Goal: Complete application form

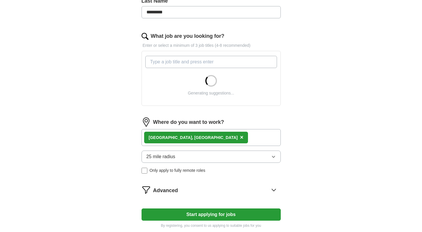
scroll to position [163, 0]
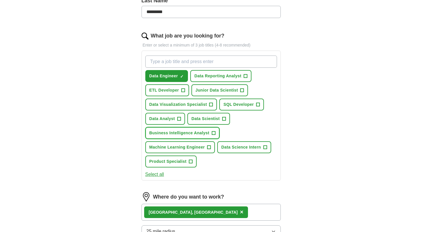
click at [189, 136] on button "Business Intelligence Analyst +" at bounding box center [182, 133] width 74 height 12
click at [240, 212] on span "×" at bounding box center [241, 211] width 3 height 6
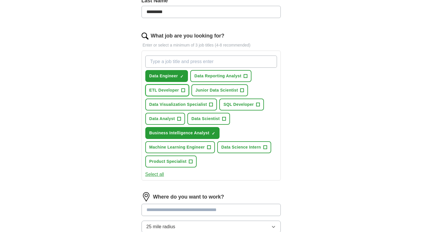
click at [185, 89] on span "+" at bounding box center [183, 90] width 4 height 4
click at [243, 91] on span "+" at bounding box center [242, 90] width 3 height 5
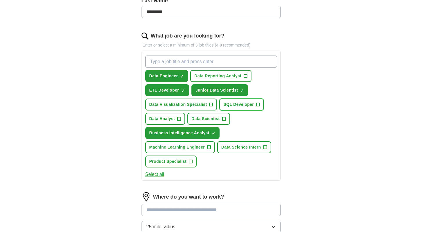
click at [256, 105] on button "SQL Developer +" at bounding box center [242, 104] width 45 height 12
click at [210, 103] on span "+" at bounding box center [211, 104] width 3 height 5
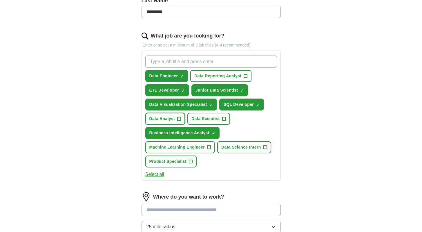
click at [179, 117] on span "+" at bounding box center [178, 118] width 3 height 5
click at [225, 121] on span "+" at bounding box center [223, 118] width 3 height 5
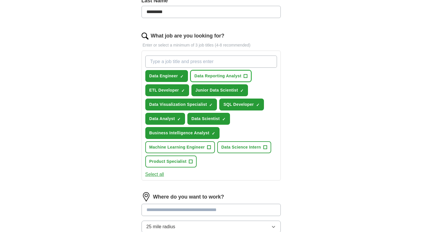
click at [242, 76] on span "Data Reporting Analyst" at bounding box center [218, 76] width 47 height 6
click at [226, 148] on span "Data Science Intern" at bounding box center [242, 147] width 40 height 6
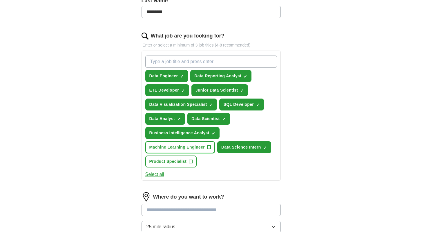
click at [210, 147] on span "+" at bounding box center [209, 147] width 3 height 5
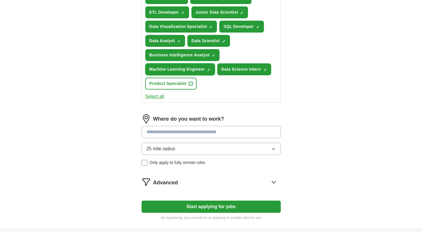
scroll to position [242, 0]
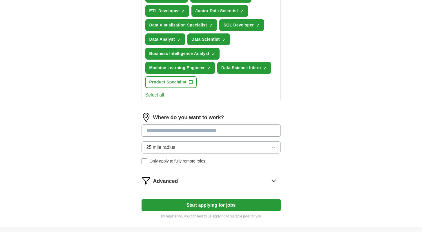
click at [203, 144] on button "25 mile radius" at bounding box center [211, 147] width 139 height 12
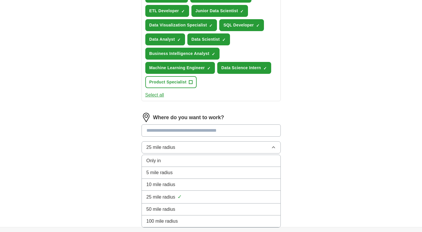
click at [172, 219] on span "100 mile radius" at bounding box center [163, 220] width 32 height 7
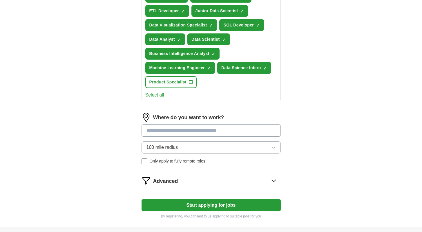
click at [199, 205] on button "Start applying for jobs" at bounding box center [211, 205] width 139 height 12
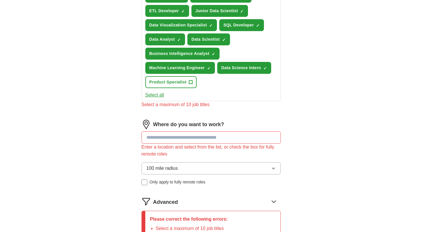
click at [189, 142] on input at bounding box center [211, 137] width 139 height 12
type input "*"
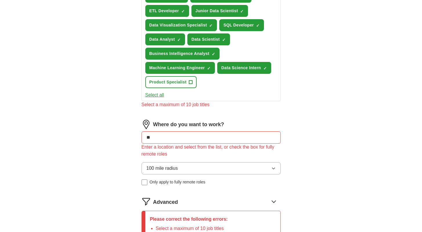
type input "*"
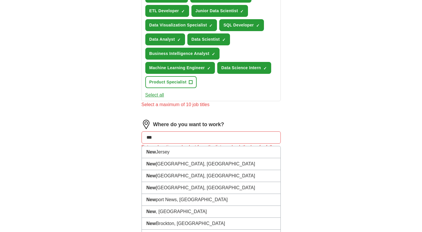
type input "****"
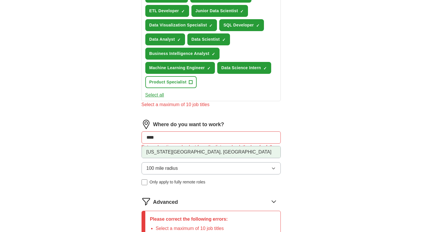
click at [199, 152] on li "[US_STATE][GEOGRAPHIC_DATA], [GEOGRAPHIC_DATA]" at bounding box center [211, 152] width 139 height 12
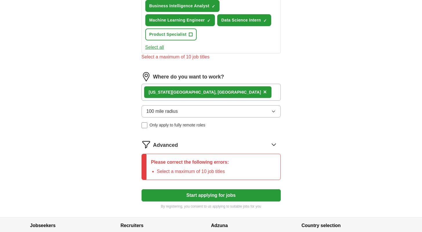
scroll to position [300, 0]
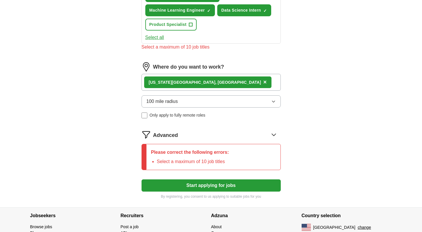
click at [212, 188] on button "Start applying for jobs" at bounding box center [211, 185] width 139 height 12
click at [196, 185] on button "Start applying for jobs" at bounding box center [211, 185] width 139 height 12
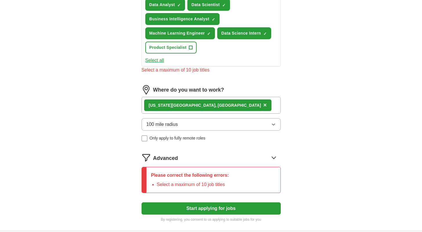
scroll to position [270, 0]
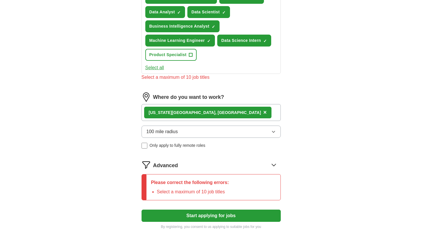
click at [223, 182] on p "Please correct the following errors:" at bounding box center [190, 182] width 78 height 7
click at [273, 161] on icon at bounding box center [273, 164] width 9 height 9
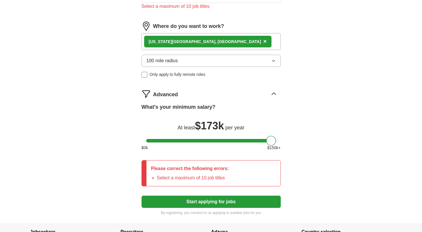
scroll to position [341, 0]
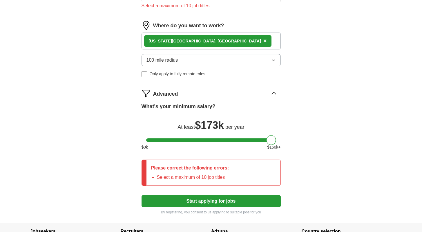
click at [225, 177] on li "Select a maximum of 10 job titles" at bounding box center [193, 177] width 72 height 7
click at [227, 201] on button "Start applying for jobs" at bounding box center [211, 201] width 139 height 12
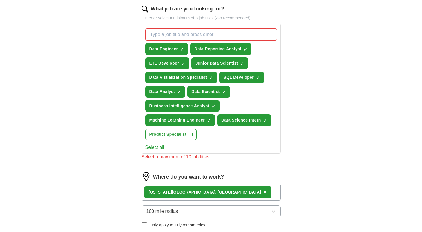
scroll to position [166, 0]
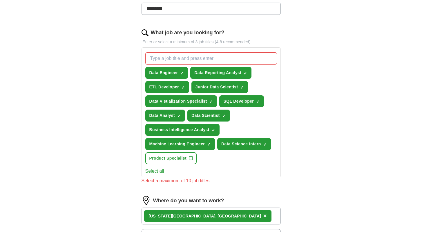
click at [0, 0] on span "×" at bounding box center [0, 0] width 0 height 0
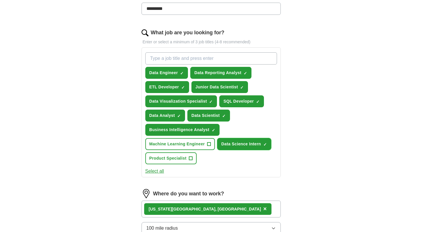
click at [267, 144] on span "✓ ×" at bounding box center [266, 143] width 4 height 3
click at [209, 144] on span "+" at bounding box center [209, 144] width 3 height 5
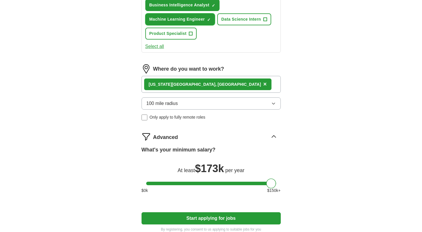
scroll to position [290, 0]
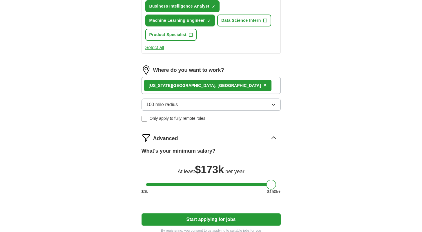
click at [251, 81] on div "[US_STATE][GEOGRAPHIC_DATA], [GEOGRAPHIC_DATA] ×" at bounding box center [211, 85] width 139 height 17
click at [240, 87] on div "[US_STATE][GEOGRAPHIC_DATA], [GEOGRAPHIC_DATA] ×" at bounding box center [211, 85] width 139 height 17
click at [226, 90] on div "[US_STATE][GEOGRAPHIC_DATA], [GEOGRAPHIC_DATA] ×" at bounding box center [211, 85] width 139 height 17
click at [213, 78] on div "[US_STATE][GEOGRAPHIC_DATA], [GEOGRAPHIC_DATA] ×" at bounding box center [211, 85] width 139 height 17
click at [227, 220] on button "Start applying for jobs" at bounding box center [211, 219] width 139 height 12
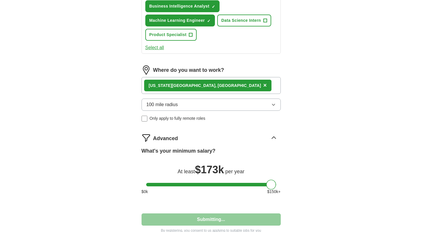
select select "**"
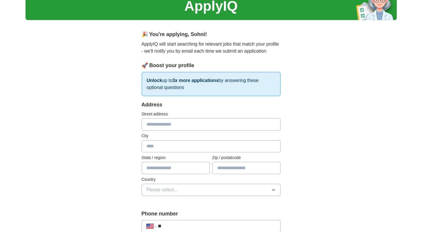
scroll to position [34, 0]
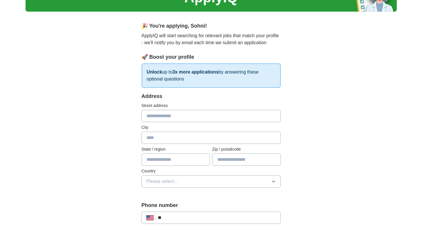
click at [221, 118] on input "text" at bounding box center [211, 116] width 139 height 12
type input "**********"
type input "**"
type input "*****"
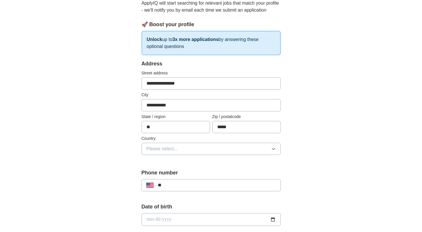
scroll to position [70, 0]
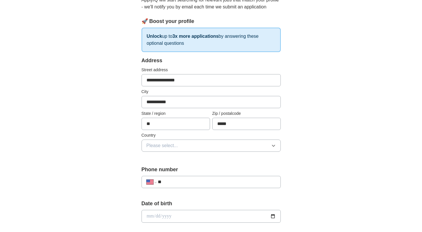
click at [205, 146] on button "Please select..." at bounding box center [211, 145] width 139 height 12
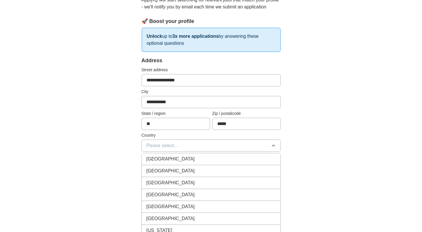
click at [184, 172] on div "[GEOGRAPHIC_DATA]" at bounding box center [212, 170] width 130 height 7
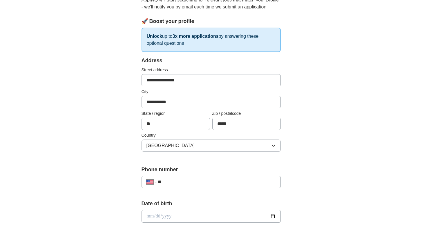
click at [184, 181] on input "**" at bounding box center [217, 181] width 118 height 7
type input "**********"
click at [280, 203] on label "Date of birth" at bounding box center [211, 203] width 139 height 8
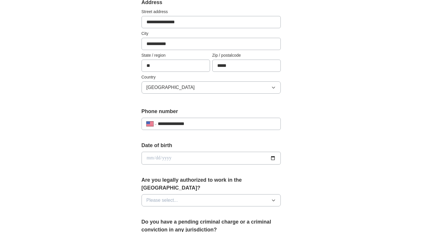
scroll to position [134, 0]
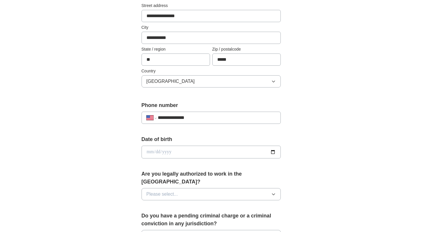
click at [242, 190] on button "Please select..." at bounding box center [211, 194] width 139 height 12
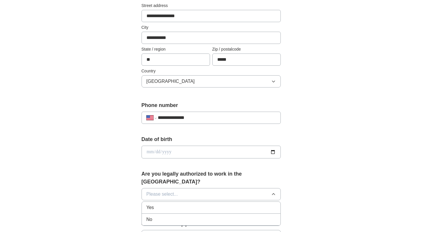
click at [210, 204] on div "Yes" at bounding box center [212, 207] width 130 height 7
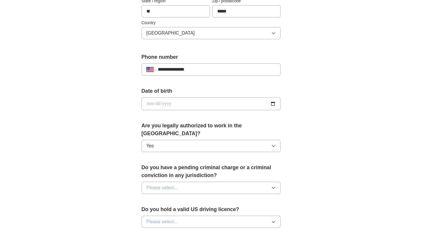
scroll to position [196, 0]
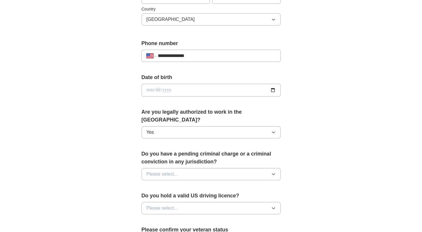
click at [232, 158] on div "Do you have a pending criminal charge or a criminal conviction in any jurisdict…" at bounding box center [211, 167] width 139 height 35
click at [228, 168] on button "Please select..." at bounding box center [211, 174] width 139 height 12
click at [179, 196] on div "No" at bounding box center [212, 199] width 130 height 7
click at [180, 202] on button "Please select..." at bounding box center [211, 208] width 139 height 12
click at [162, 227] on li "No" at bounding box center [211, 233] width 139 height 12
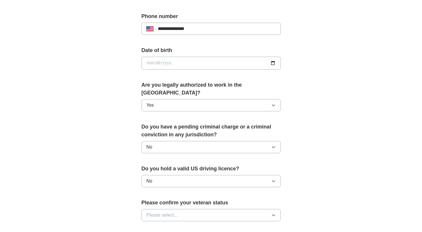
scroll to position [249, 0]
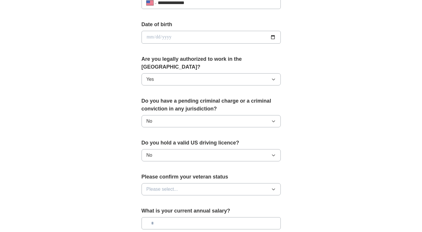
click at [273, 36] on input "date" at bounding box center [211, 37] width 139 height 13
type input "**********"
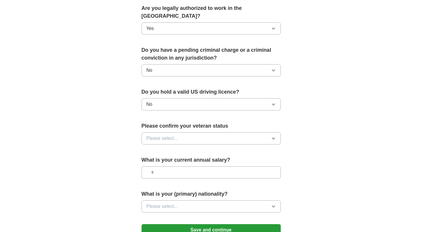
scroll to position [303, 0]
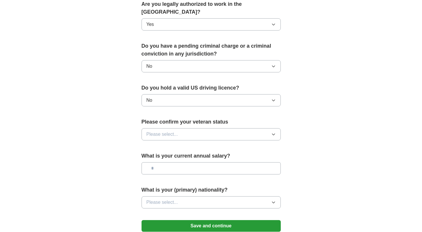
click at [210, 94] on button "No" at bounding box center [211, 100] width 139 height 12
click at [197, 128] on button "Please select..." at bounding box center [211, 134] width 139 height 12
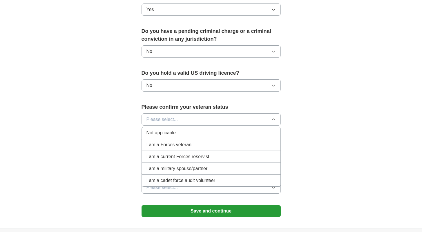
scroll to position [321, 0]
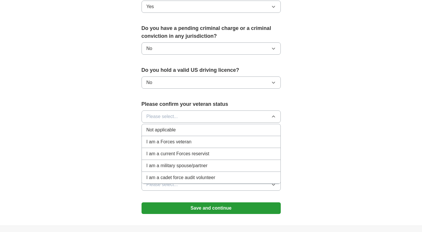
click at [175, 126] on span "Not applicable" at bounding box center [161, 129] width 29 height 7
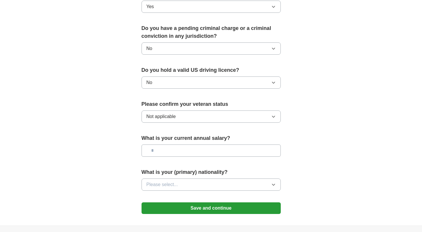
click at [179, 144] on input "text" at bounding box center [211, 150] width 139 height 12
click at [201, 178] on button "Please select..." at bounding box center [211, 184] width 139 height 12
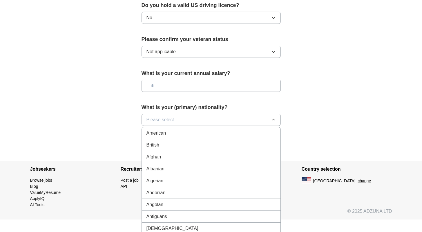
scroll to position [389, 0]
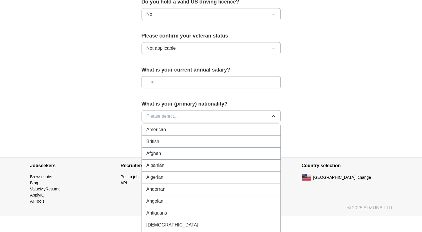
click at [186, 110] on button "Please select..." at bounding box center [211, 116] width 139 height 12
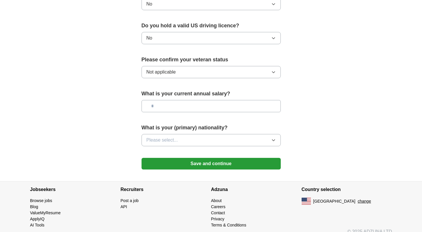
click at [195, 134] on button "Please select..." at bounding box center [211, 140] width 139 height 12
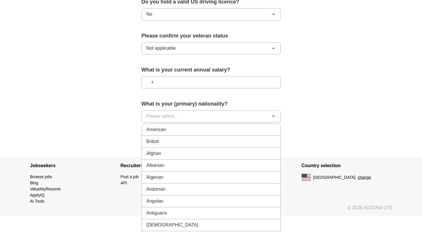
click at [199, 112] on button "Please select..." at bounding box center [211, 116] width 139 height 12
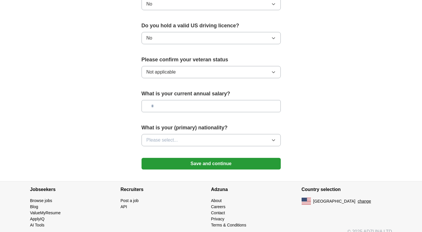
click at [188, 134] on button "Please select..." at bounding box center [211, 140] width 139 height 12
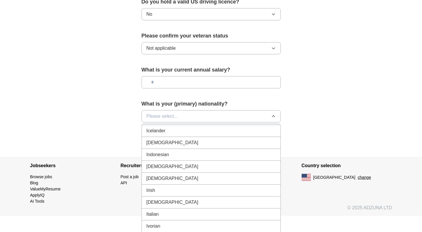
scroll to position [940, 0]
click at [174, 138] on li "[DEMOGRAPHIC_DATA]" at bounding box center [211, 142] width 139 height 12
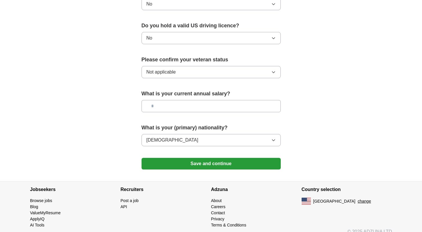
click at [192, 158] on button "Save and continue" at bounding box center [211, 164] width 139 height 12
